Goal: Find contact information: Find contact information

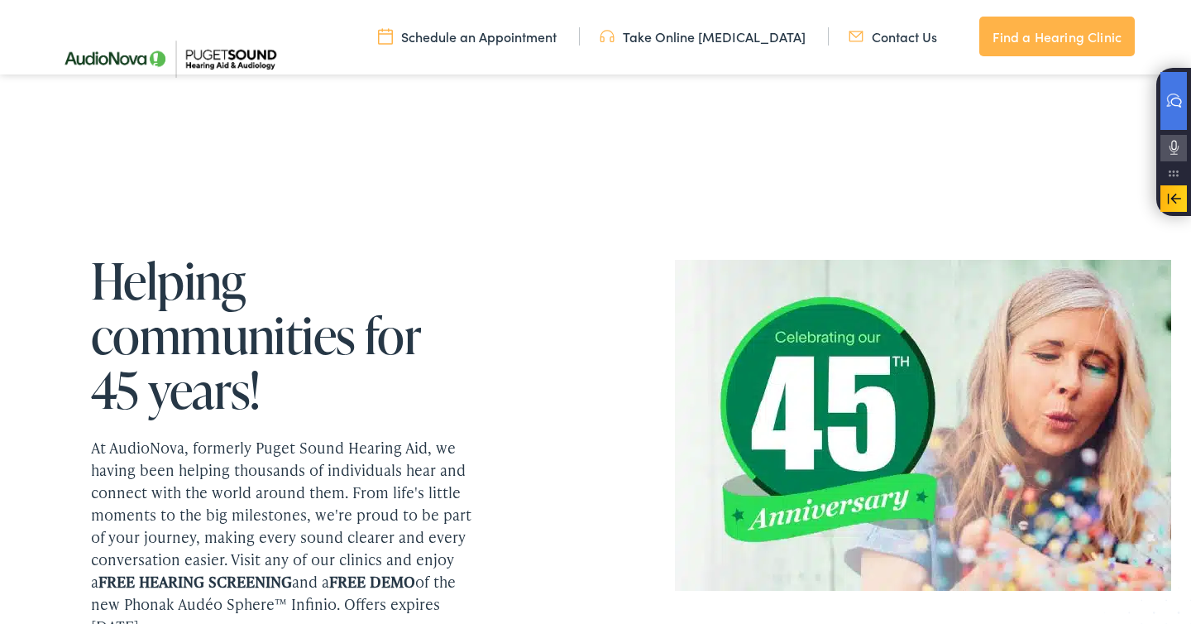
scroll to position [1977, 0]
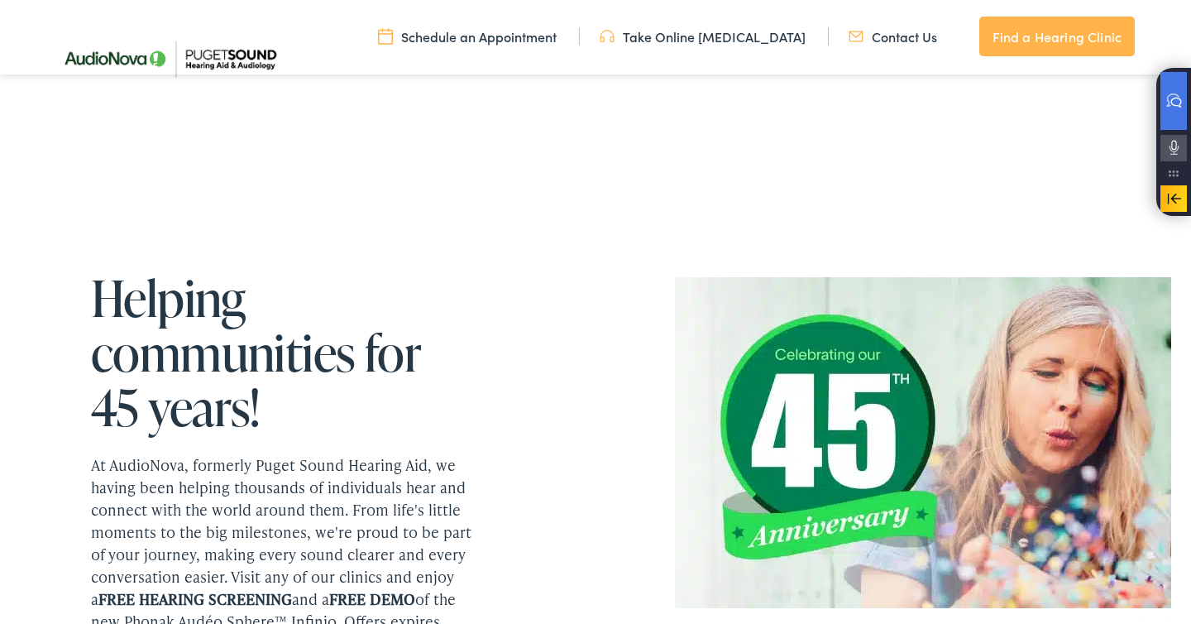
click at [913, 37] on link "Contact Us" at bounding box center [893, 36] width 88 height 18
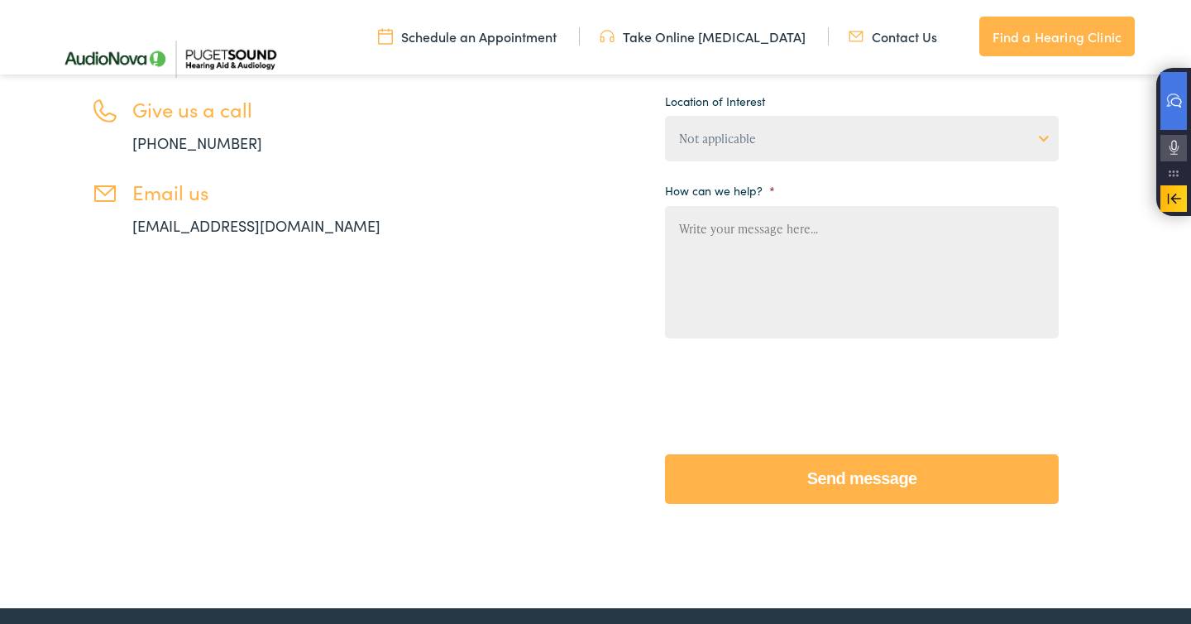
scroll to position [498, 0]
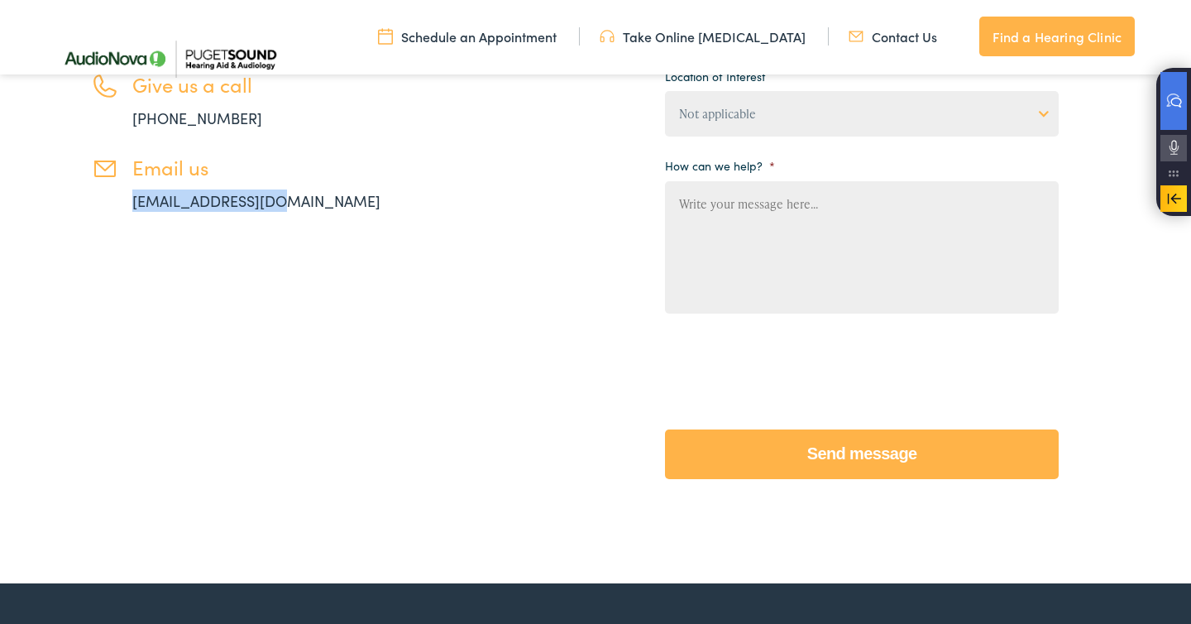
drag, startPoint x: 304, startPoint y: 198, endPoint x: 75, endPoint y: 203, distance: 228.3
click at [75, 203] on div "Contact Our Audiologists and Hearing Aid Experts Give us a call 888-480-2052 Em…" at bounding box center [240, 18] width 380 height 386
copy link "info@pshearing.com"
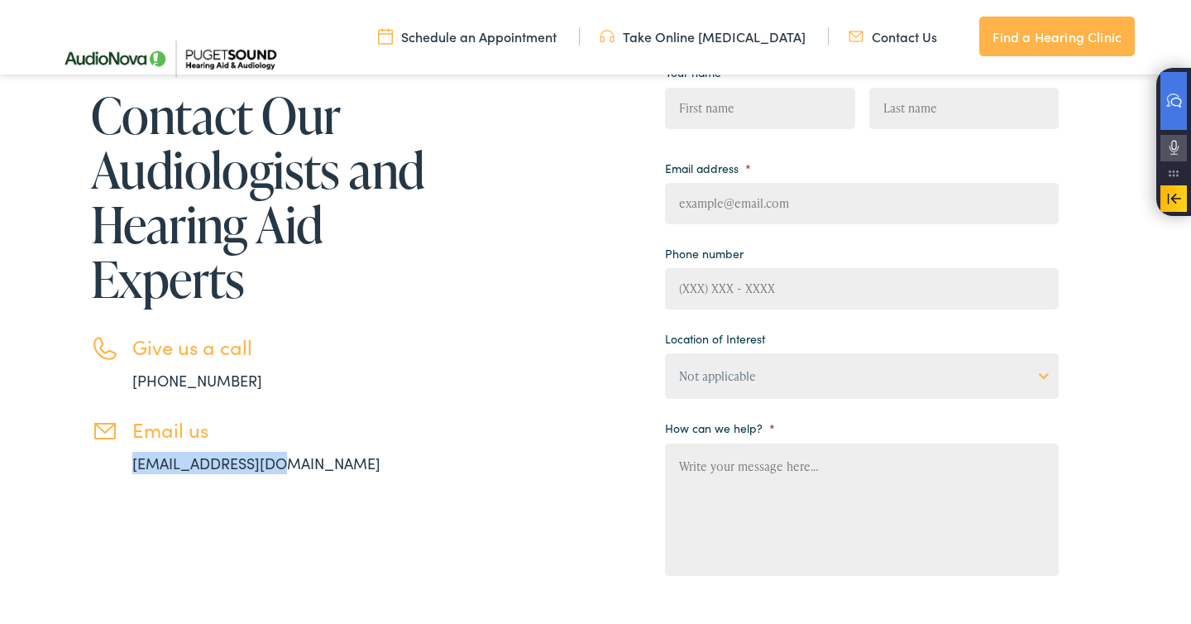
scroll to position [226, 0]
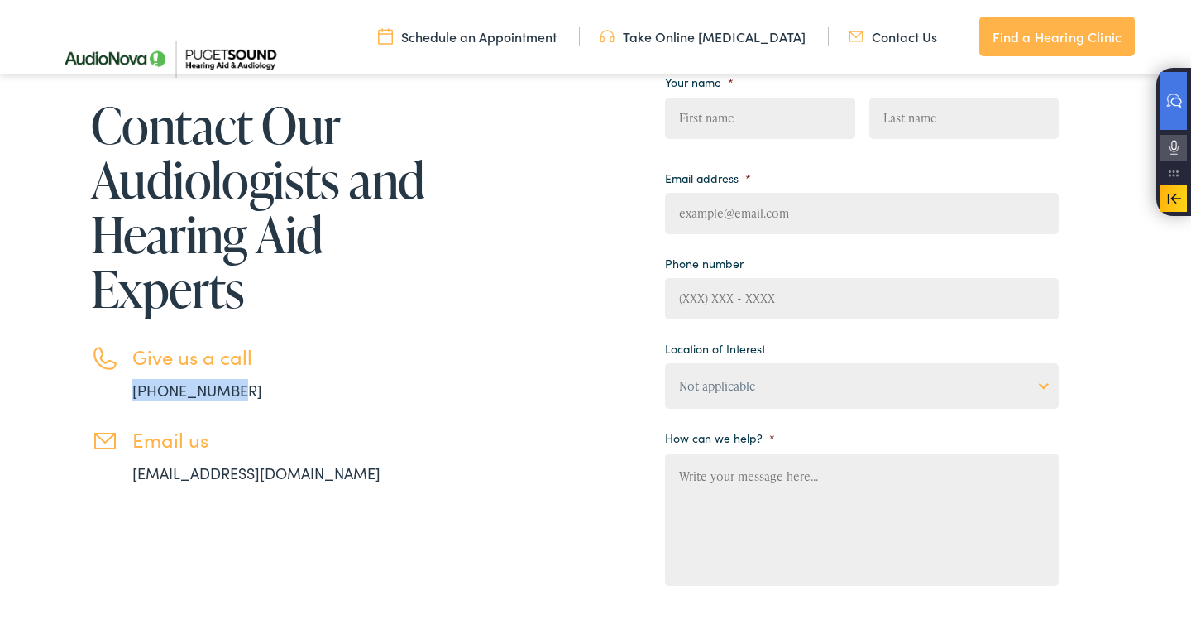
drag, startPoint x: 263, startPoint y: 390, endPoint x: 106, endPoint y: 371, distance: 158.3
click at [106, 371] on li "Give us a call 888-480-2052" at bounding box center [260, 373] width 339 height 56
copy link "888-480-2052"
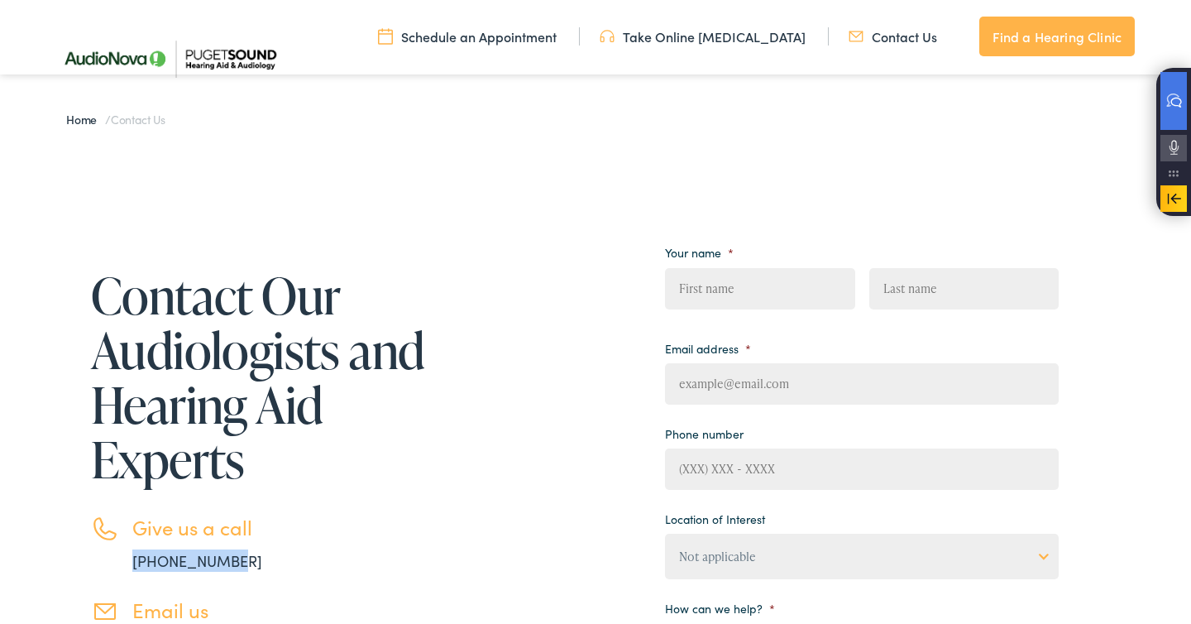
scroll to position [0, 0]
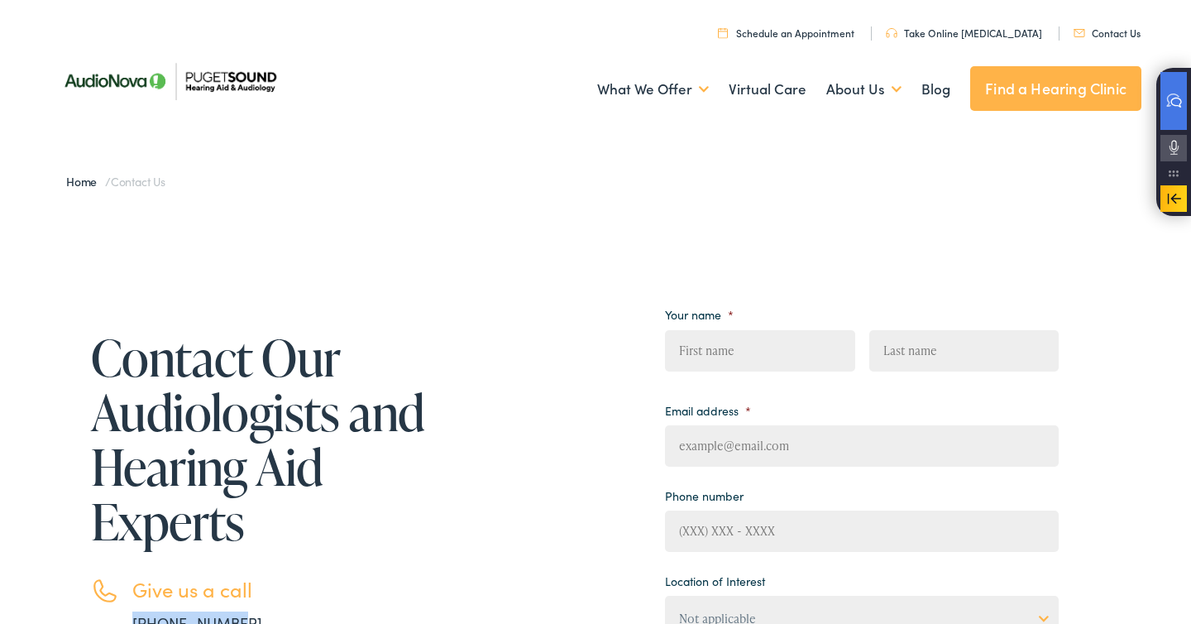
click at [1033, 87] on link "Find a Hearing Clinic" at bounding box center [1055, 88] width 171 height 45
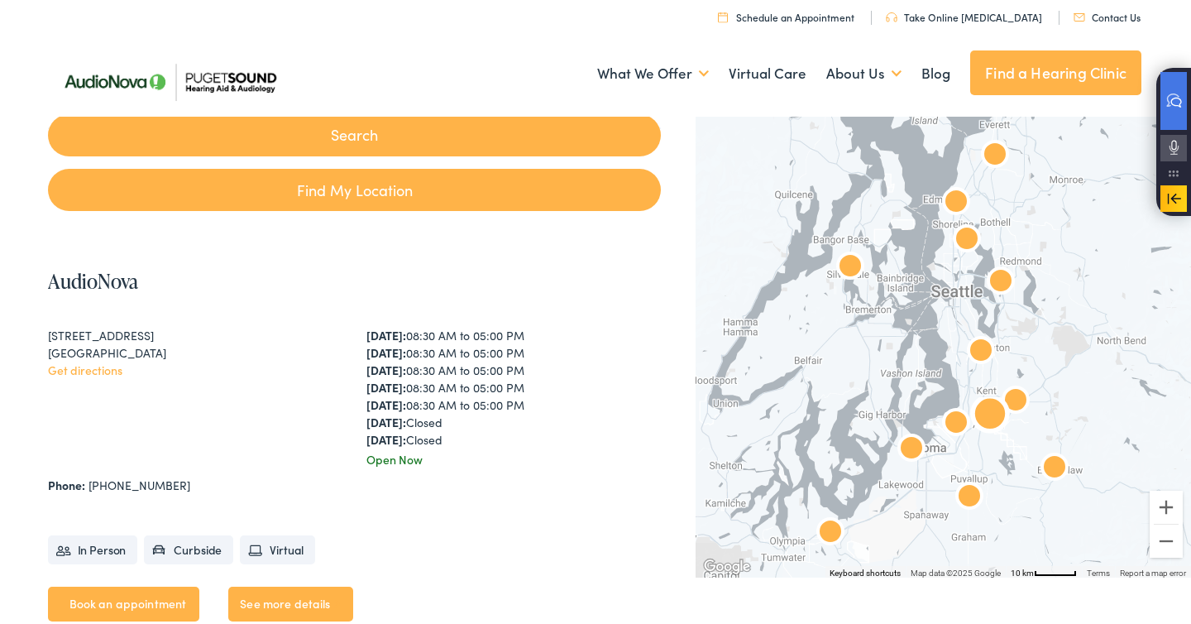
scroll to position [360, 0]
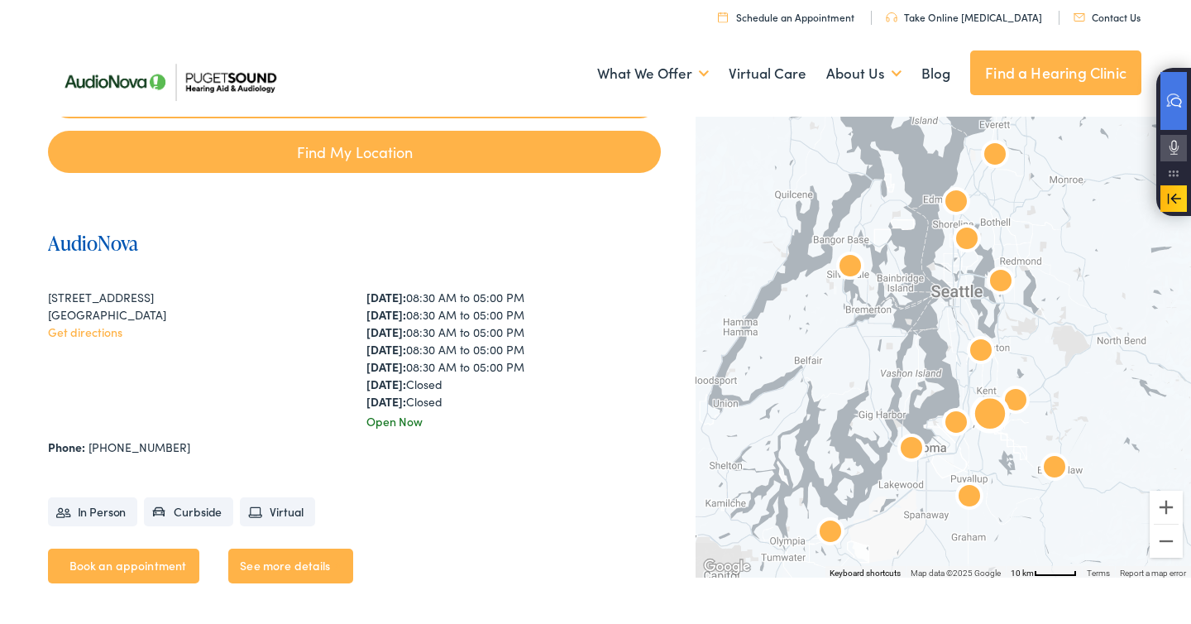
click at [50, 246] on link "AudioNova" at bounding box center [93, 242] width 90 height 27
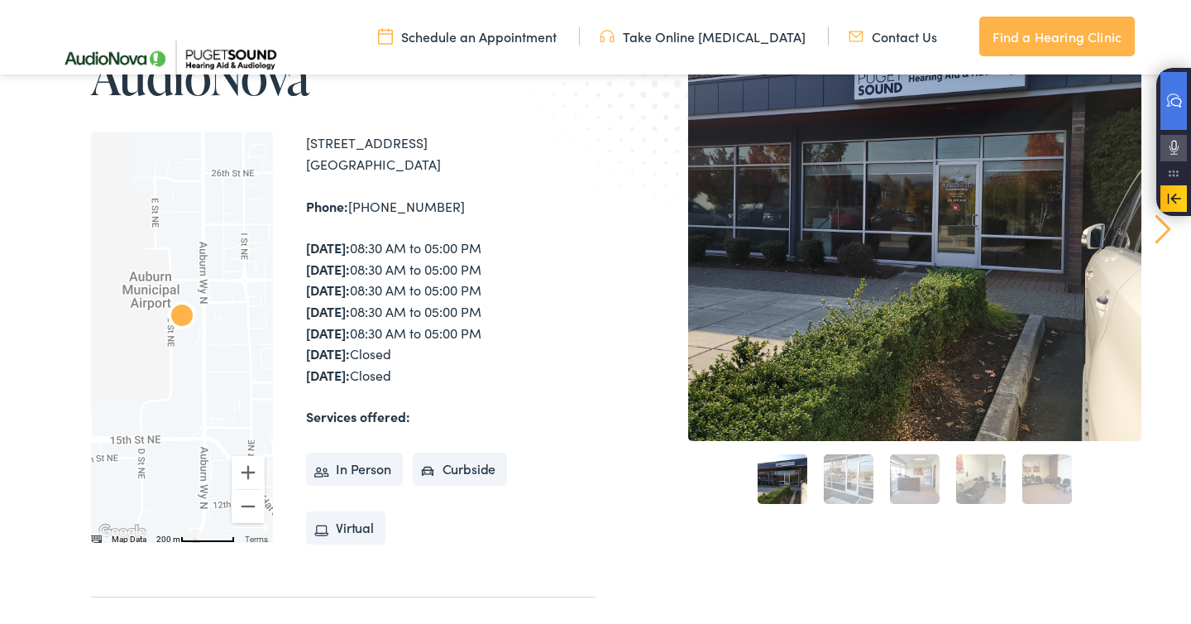
scroll to position [263, 0]
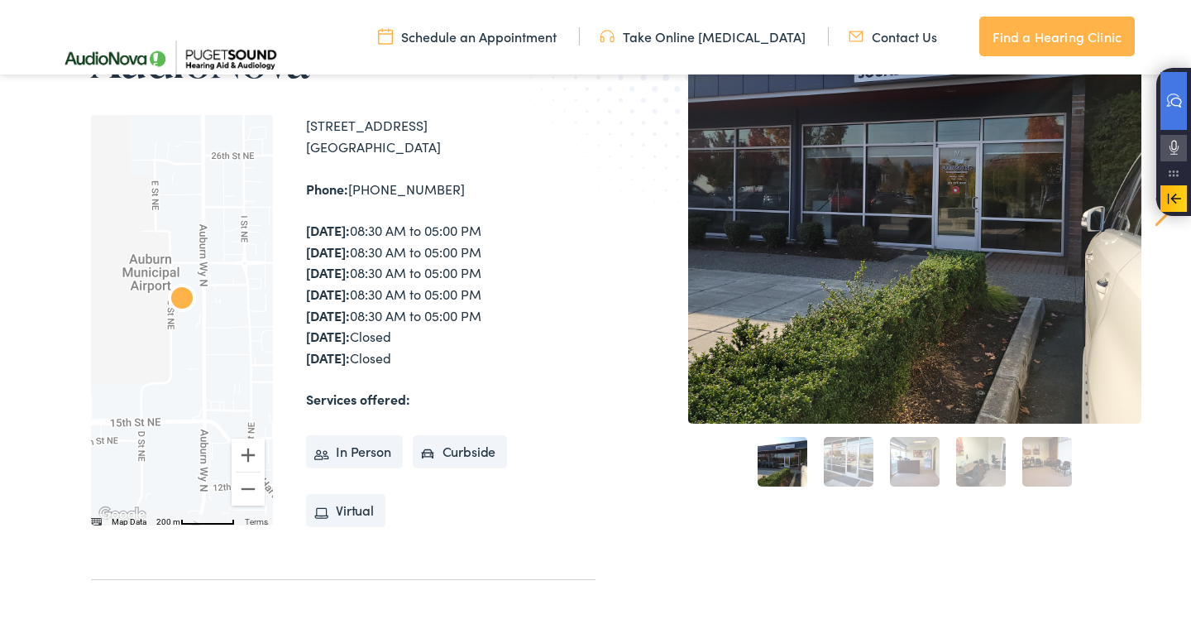
drag, startPoint x: 300, startPoint y: 380, endPoint x: 419, endPoint y: 353, distance: 122.0
click at [419, 353] on div "Home / Locations / AudioNova AudioNova ← Move left → Move right ↑ Move up ↓ Mov…" at bounding box center [323, 327] width 546 height 715
copy div "1833 Auburn Way N #M Auburn , WA 98002 Phone: 253-204-4289 Monday: 08:30 AM to …"
